Goal: Information Seeking & Learning: Learn about a topic

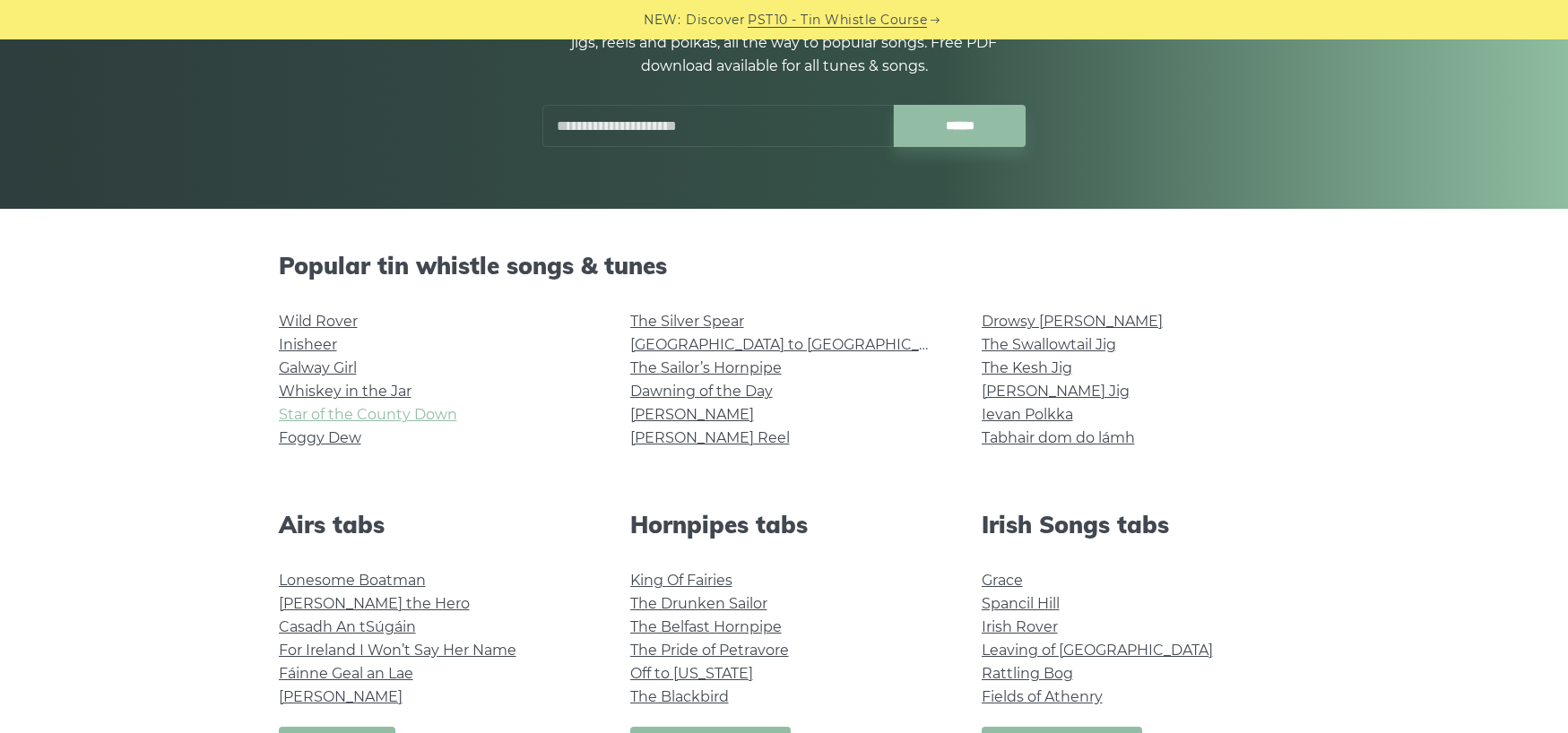
scroll to position [269, 0]
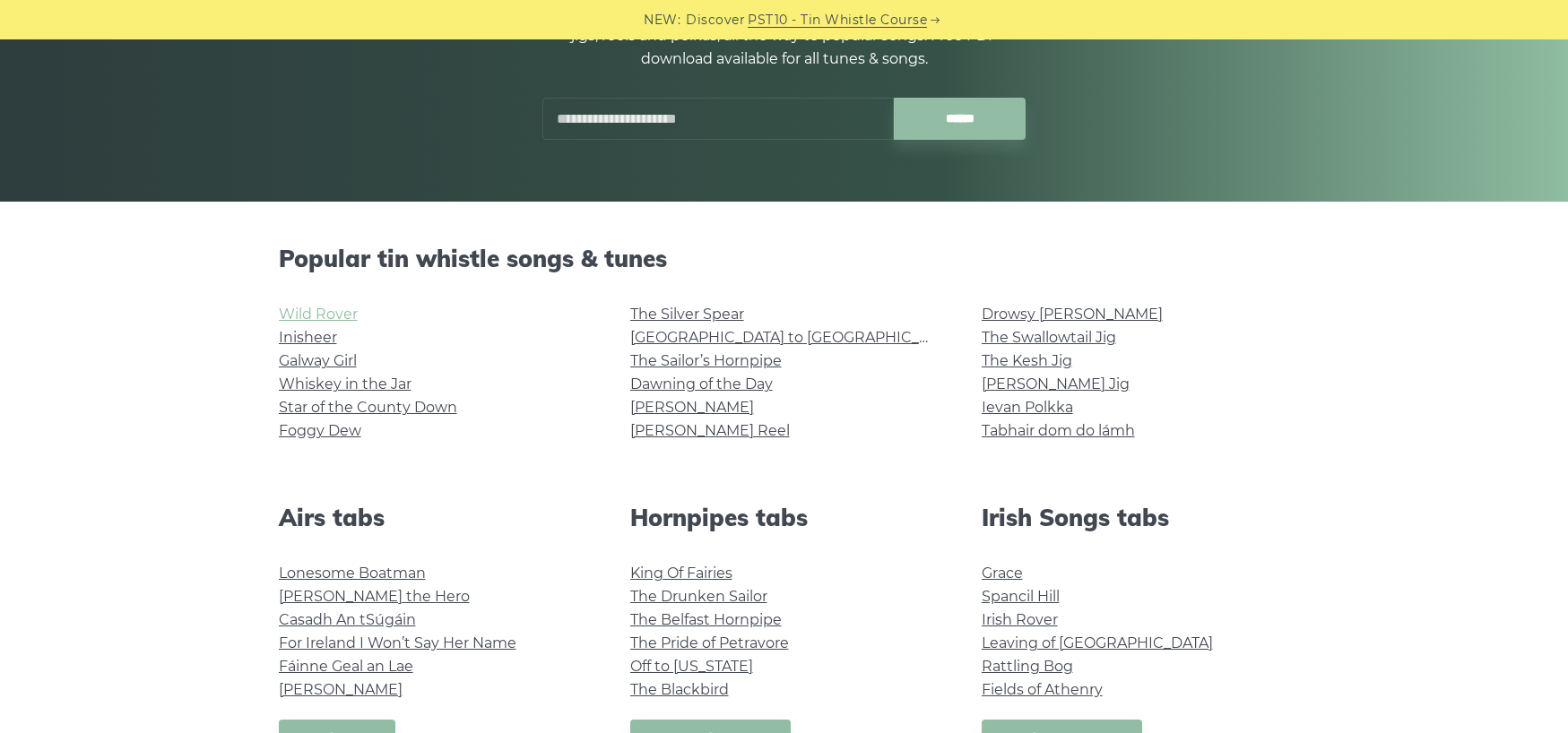
click at [327, 320] on link "Wild Rover" at bounding box center [318, 315] width 79 height 17
click at [338, 428] on link "Foggy Dew" at bounding box center [319, 431] width 82 height 17
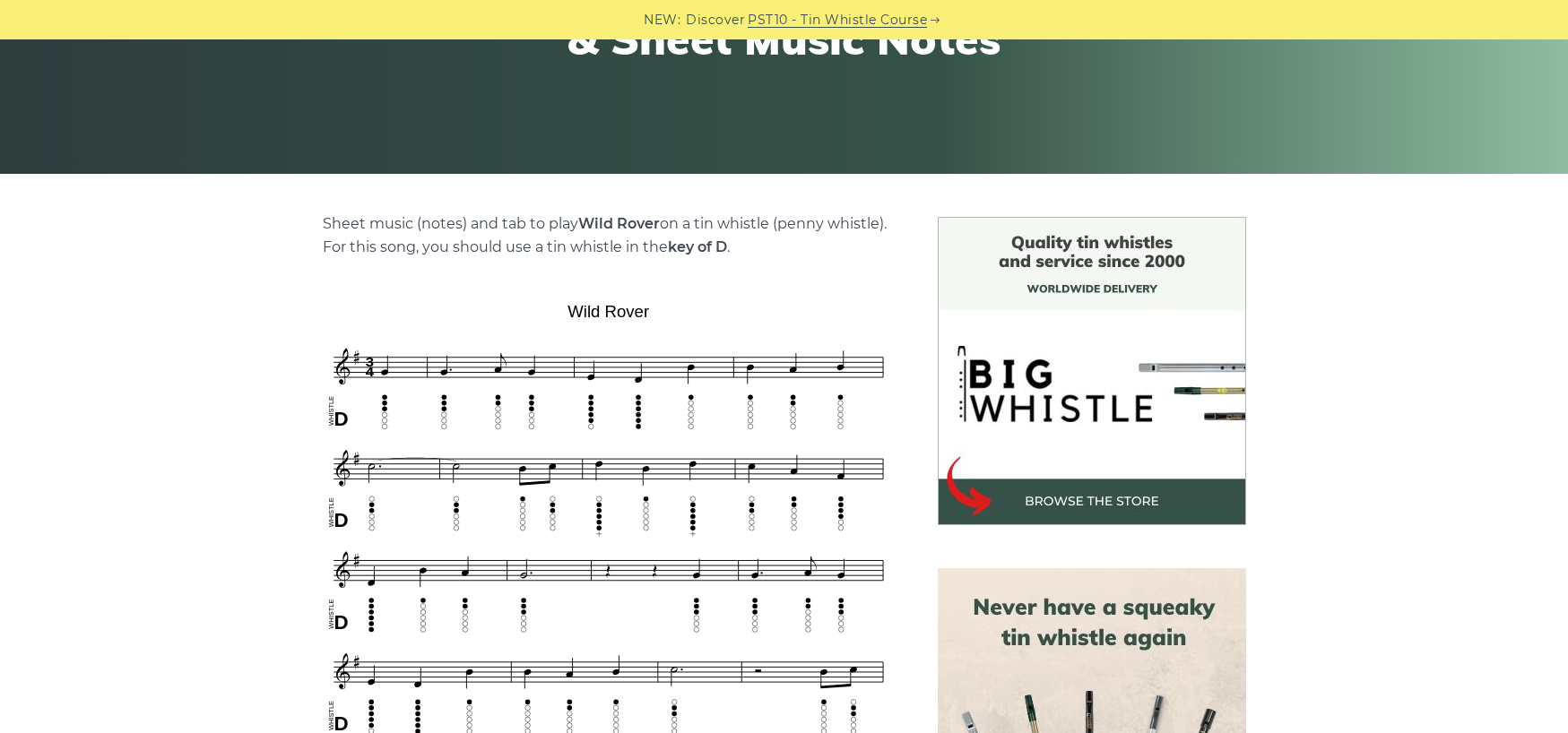
scroll to position [269, 0]
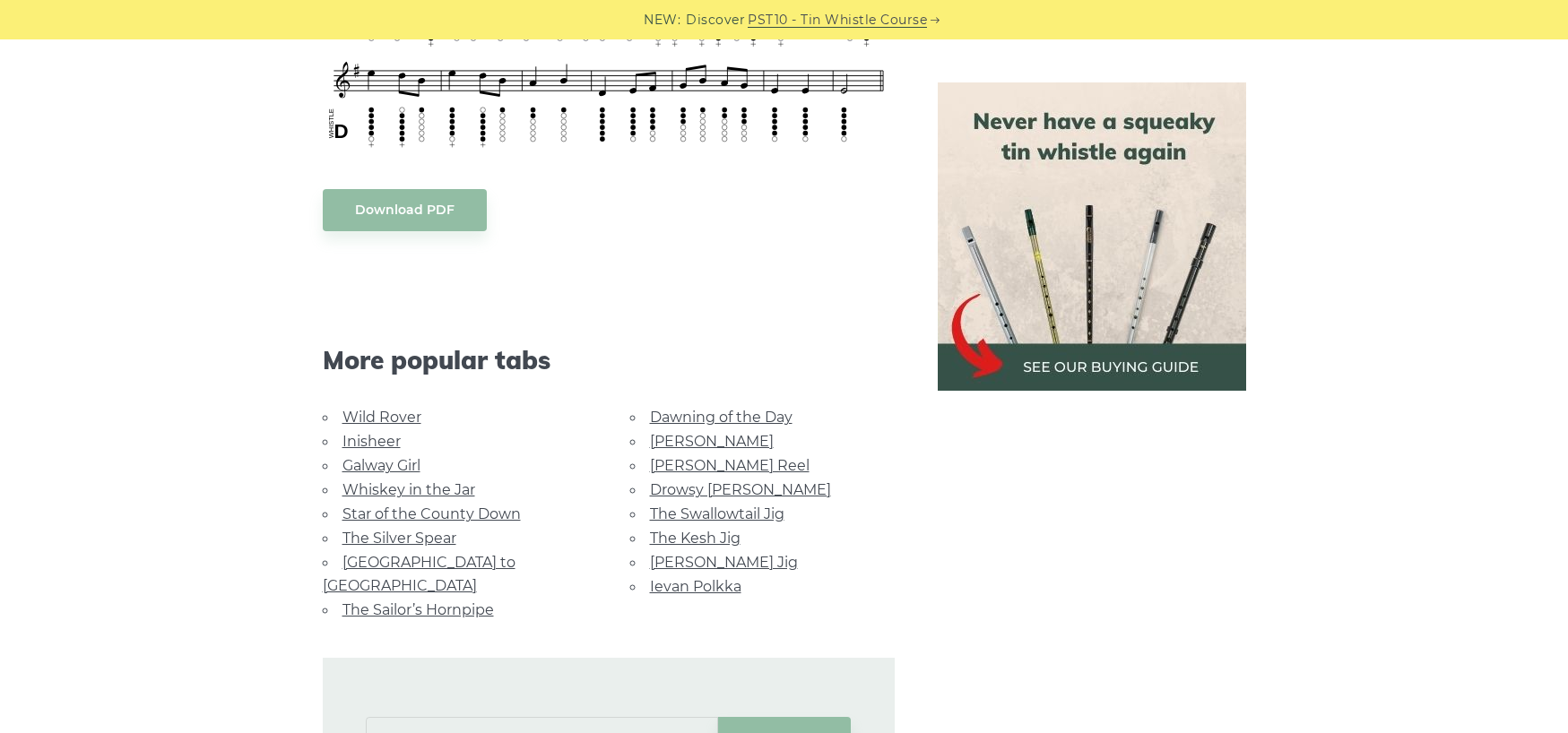
scroll to position [896, 0]
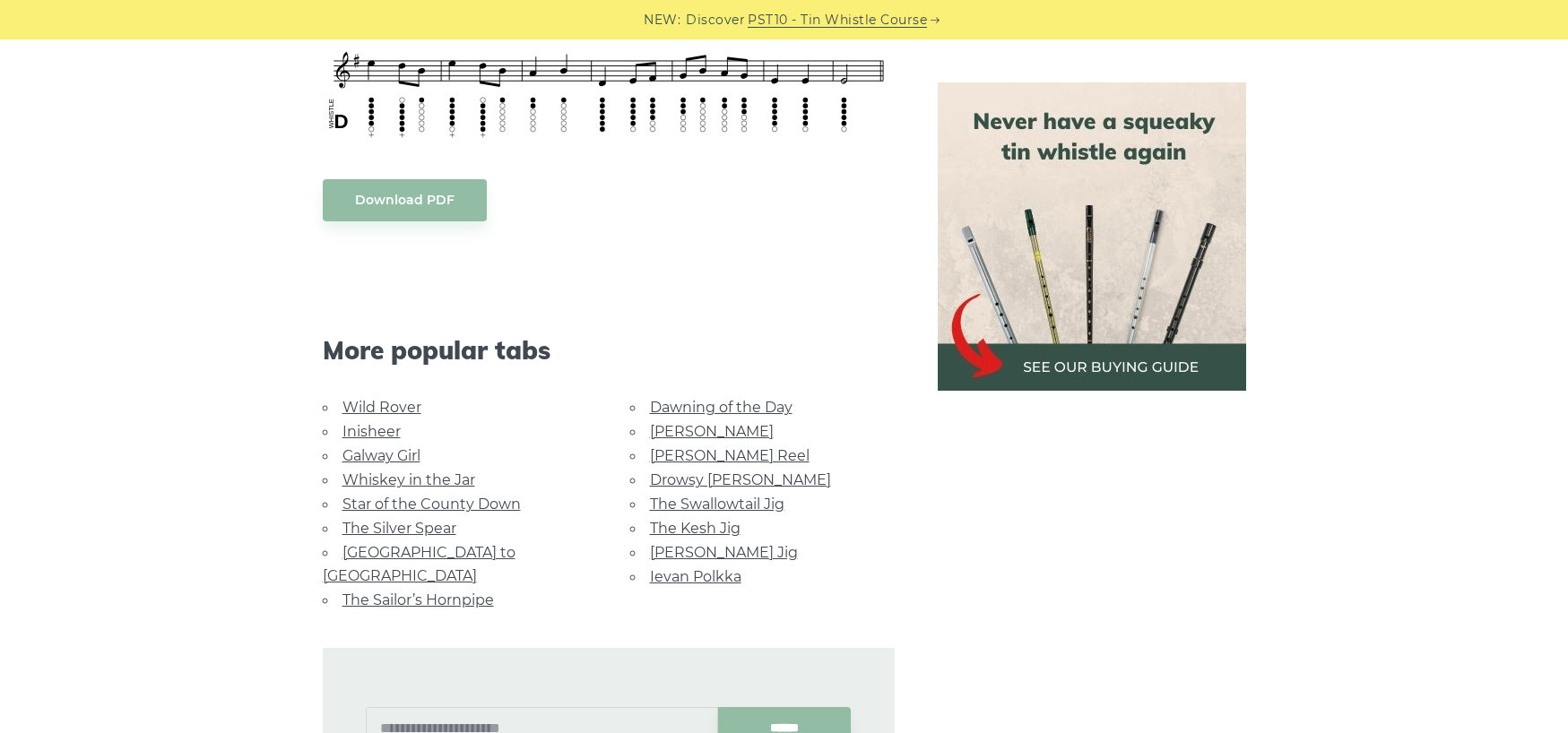
click at [397, 544] on link "Rocky Road to Dublin" at bounding box center [419, 564] width 193 height 41
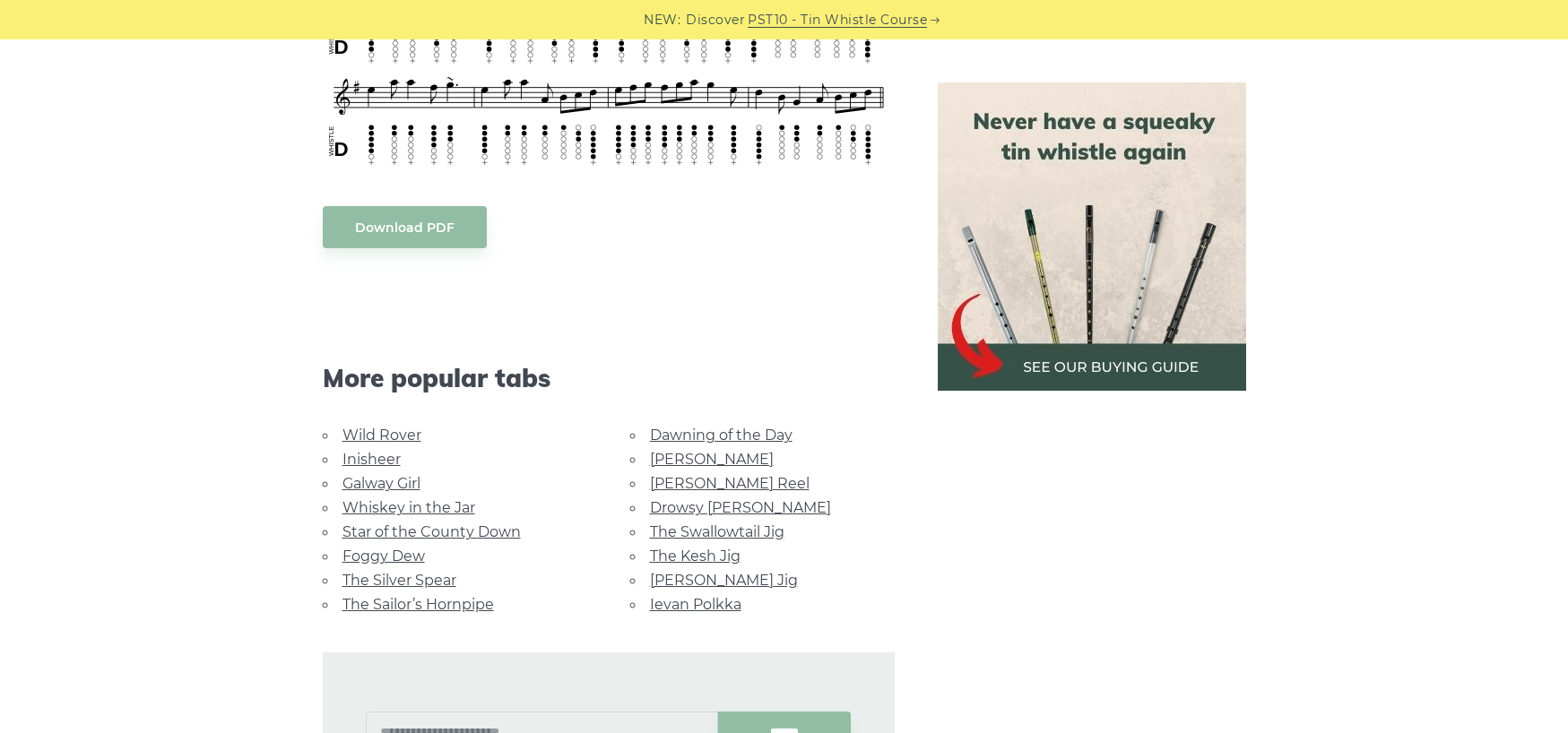
scroll to position [807, 0]
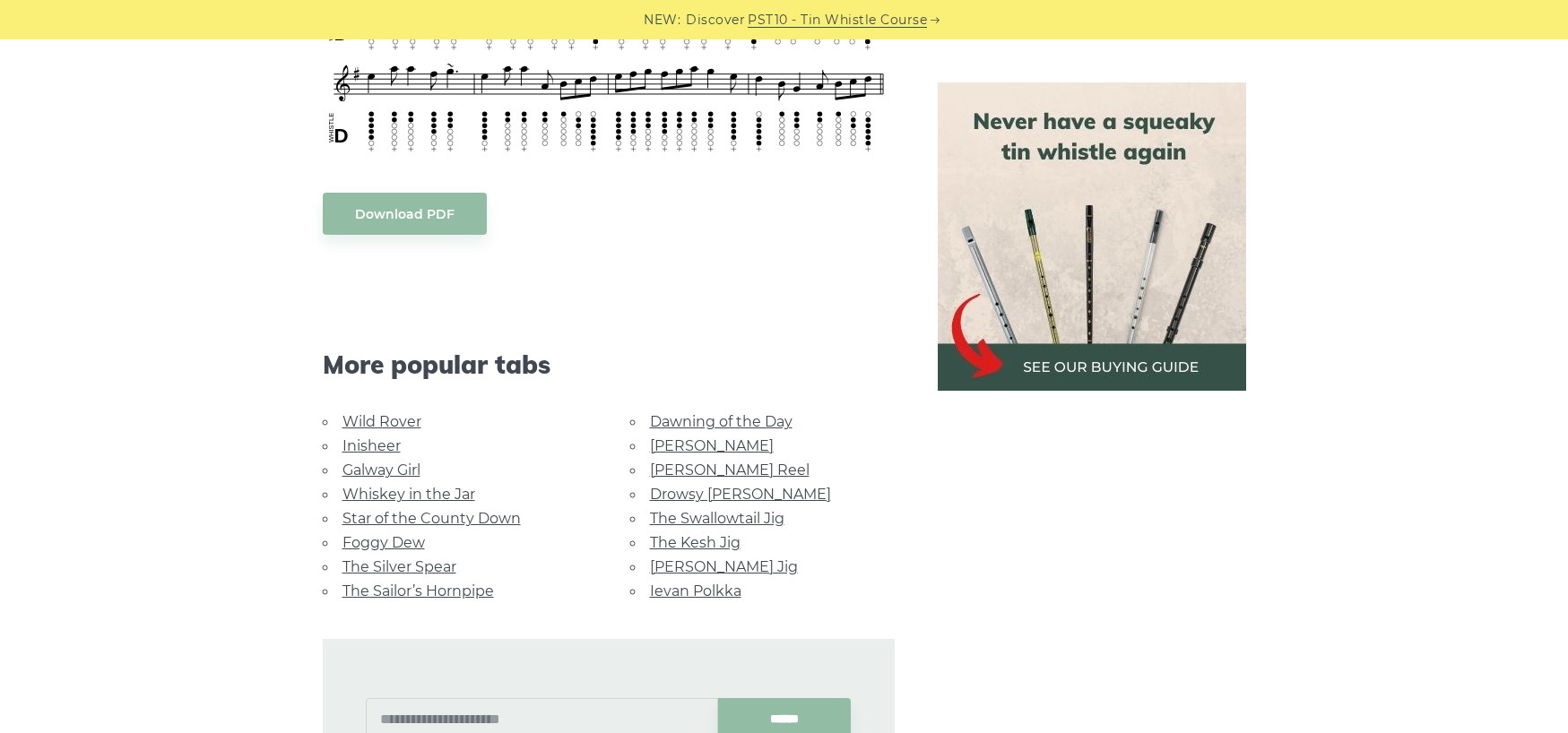
click at [377, 462] on link "Galway Girl" at bounding box center [382, 470] width 78 height 17
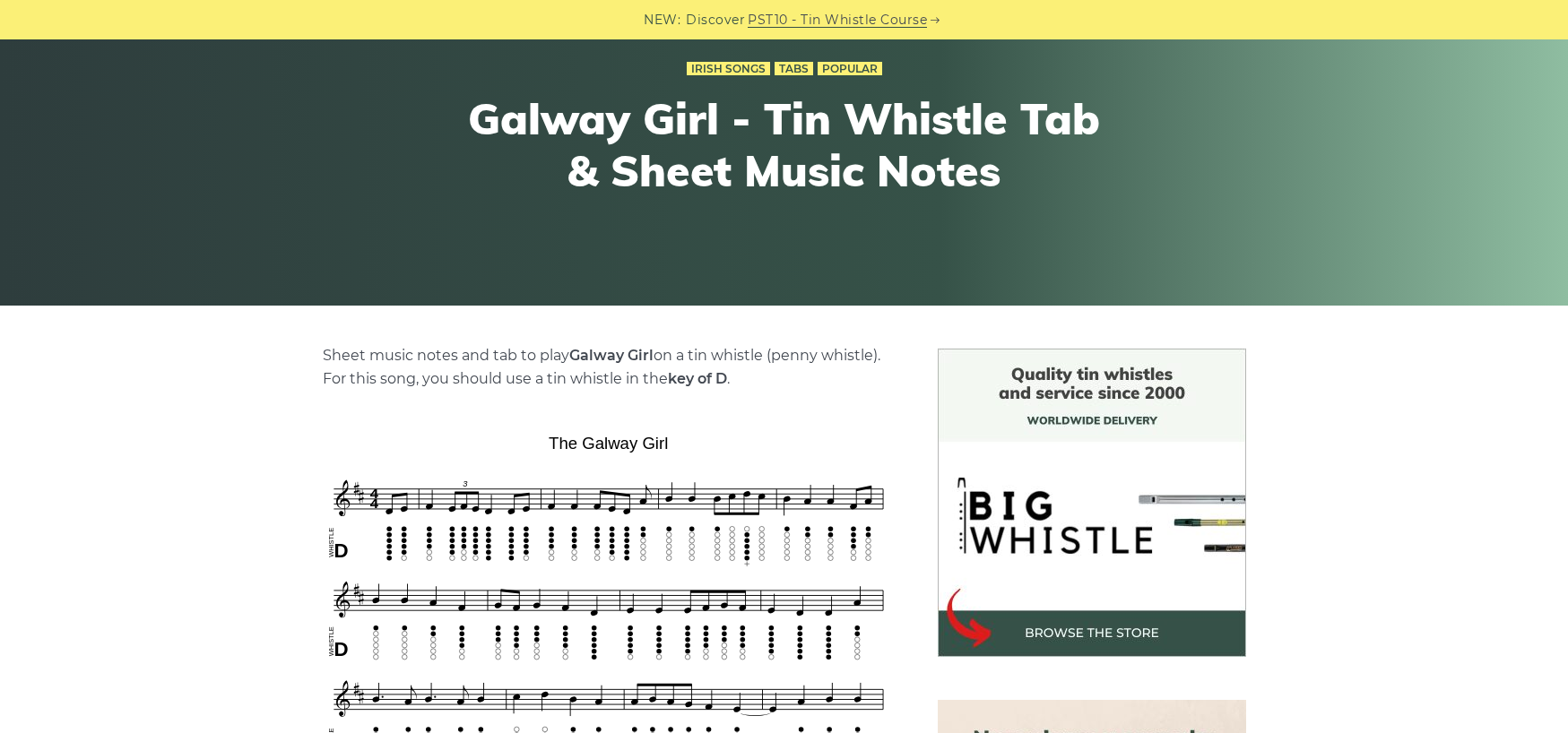
scroll to position [179, 0]
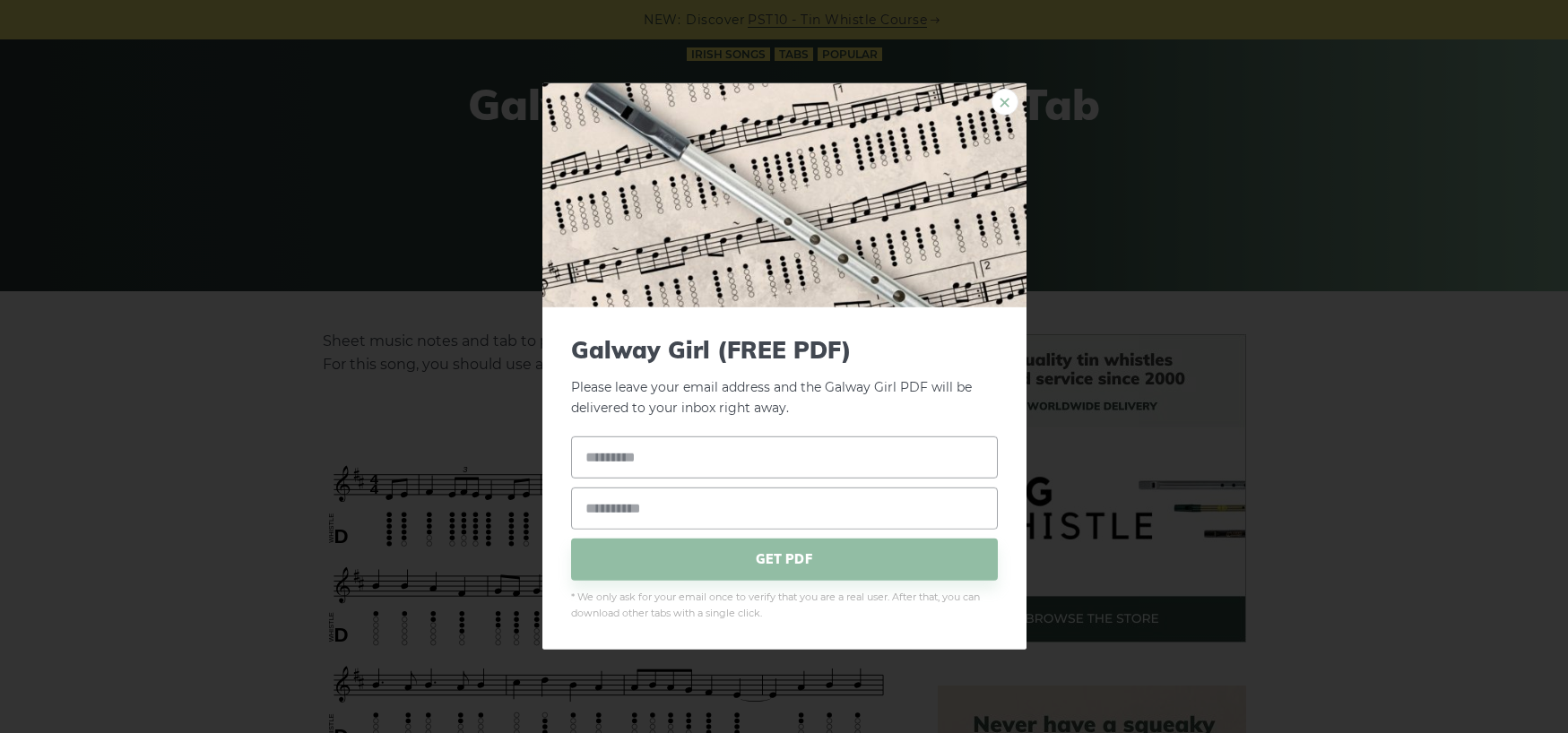
click at [1015, 105] on link "×" at bounding box center [1005, 102] width 26 height 26
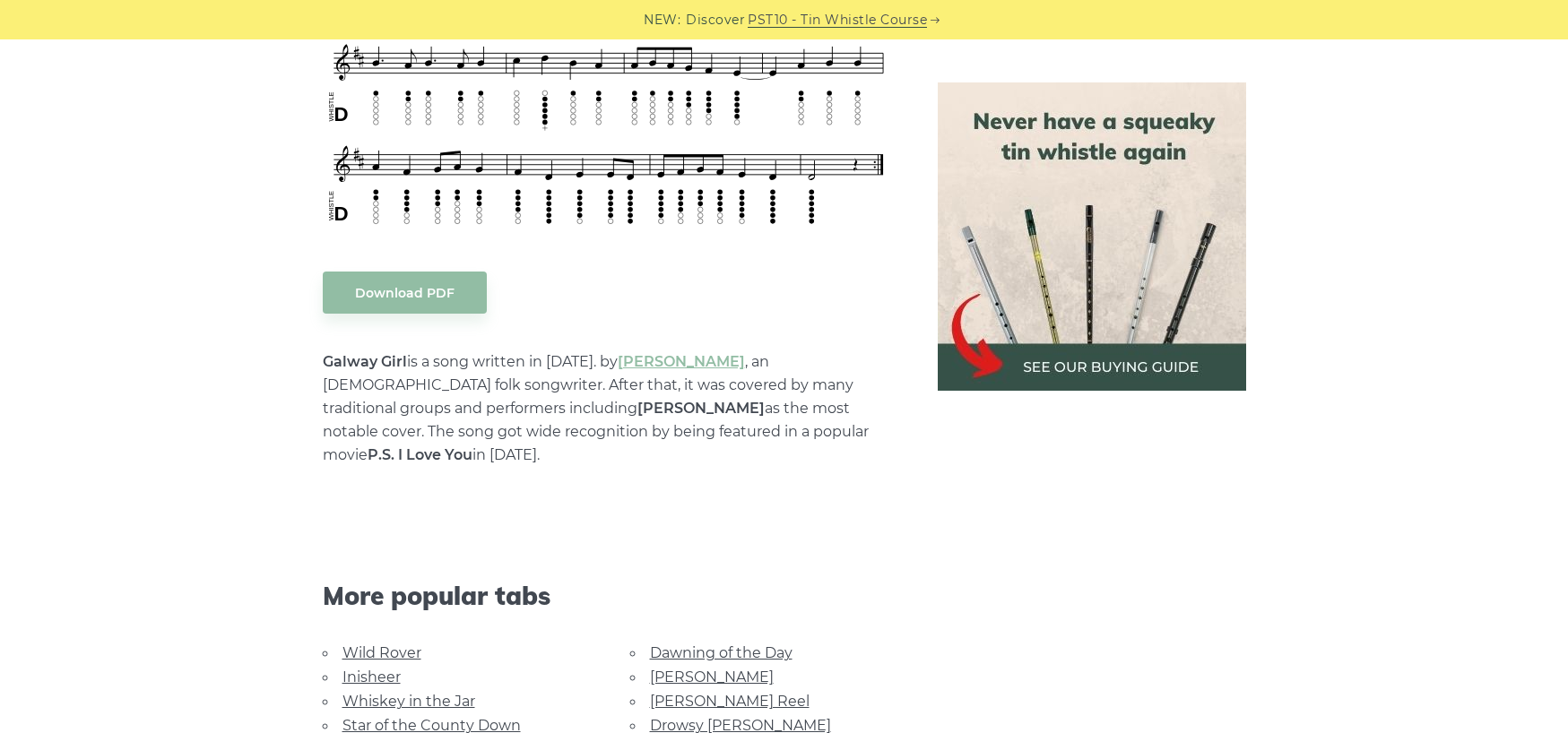
scroll to position [627, 0]
